Goal: Find specific page/section: Find specific page/section

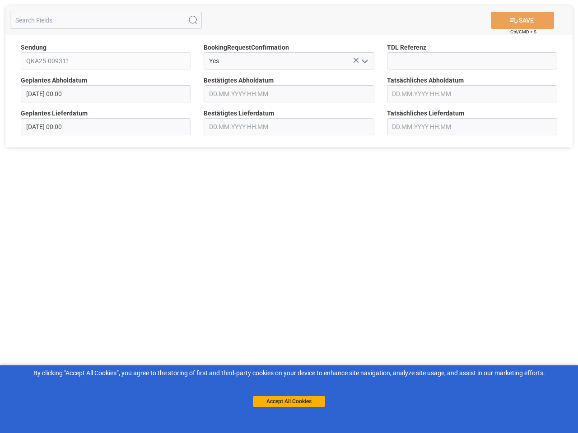
click at [289, 217] on div "SAVE Ctrl/CMD + S Sendung QKA25-009311 BookingRequestConfirmation Yes TDL Refer…" at bounding box center [289, 216] width 578 height 433
click at [193, 20] on icon at bounding box center [193, 20] width 11 height 11
click at [356, 60] on icon at bounding box center [355, 60] width 5 height 5
click at [364, 61] on icon "open menu" at bounding box center [364, 61] width 11 height 11
click at [289, 402] on button "Accept All Cookies" at bounding box center [289, 401] width 72 height 11
